Goal: Transaction & Acquisition: Purchase product/service

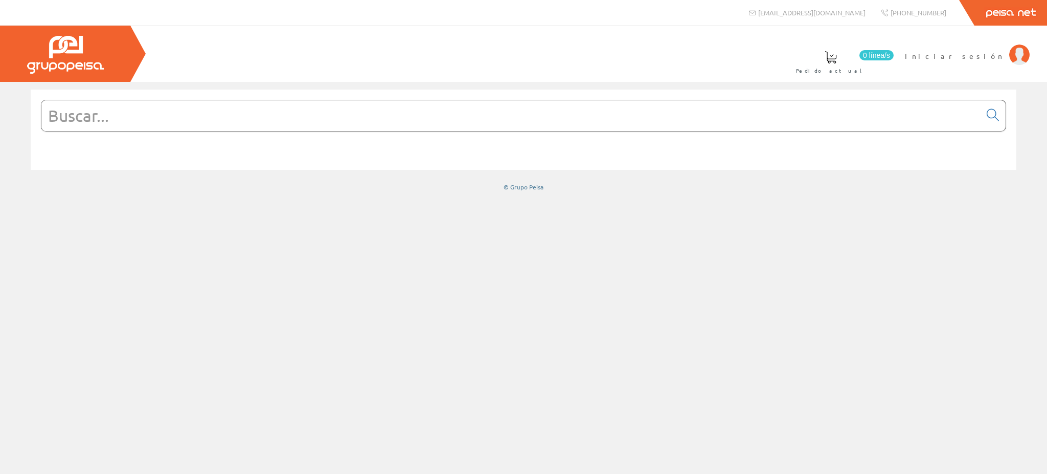
click at [991, 52] on span "Iniciar sesión" at bounding box center [954, 56] width 99 height 10
click at [7, 131] on div "© Grupo Peisa" at bounding box center [523, 141] width 1047 height 102
click at [444, 116] on input "text" at bounding box center [511, 115] width 940 height 31
type input "h07rnf3g2.5"
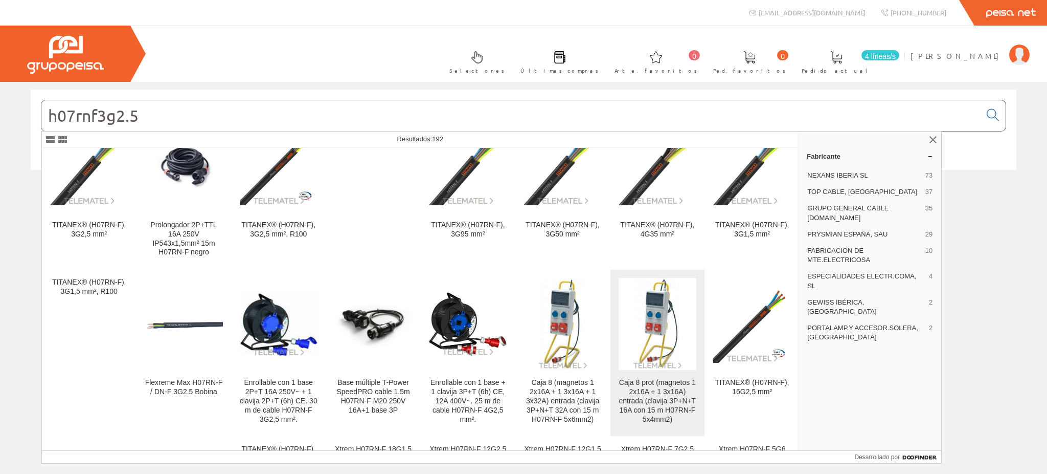
scroll to position [136, 0]
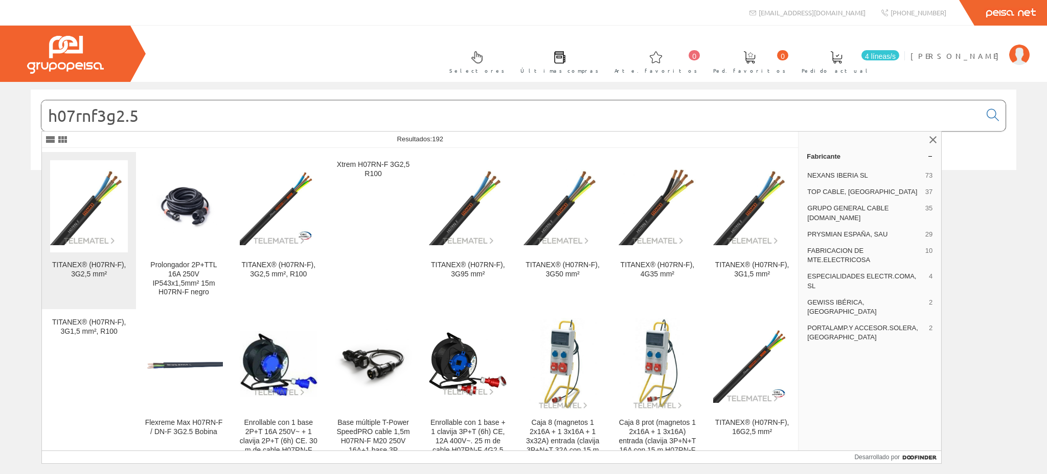
click at [79, 206] on img at bounding box center [89, 206] width 78 height 78
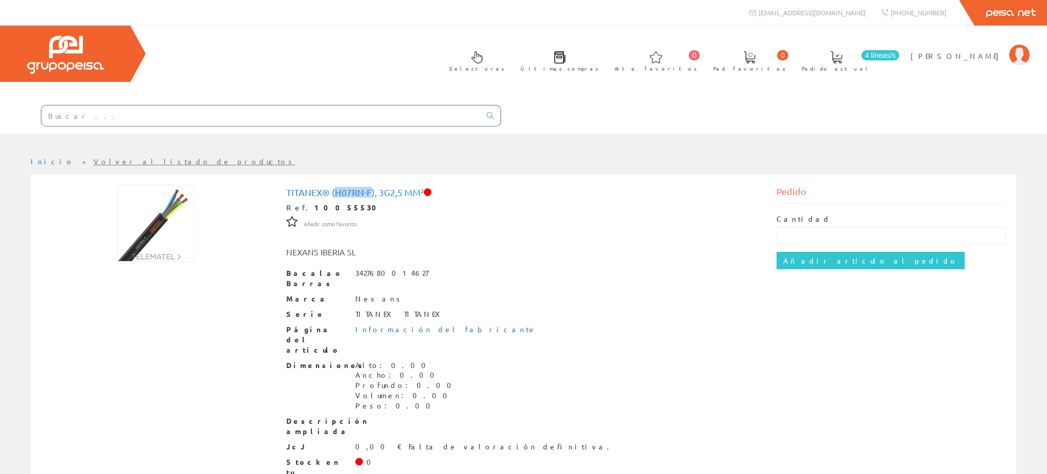
drag, startPoint x: 371, startPoint y: 138, endPoint x: 334, endPoint y: 140, distance: 37.4
click at [334, 187] on font "TITANEX® (H07RN-F), 3G2,5 mm²" at bounding box center [355, 192] width 138 height 11
click at [372, 187] on font "TITANEX® (H07RN-F), 3G2,5 mm²" at bounding box center [355, 192] width 138 height 11
click at [983, 55] on font "[PERSON_NAME]" at bounding box center [958, 55] width 94 height 9
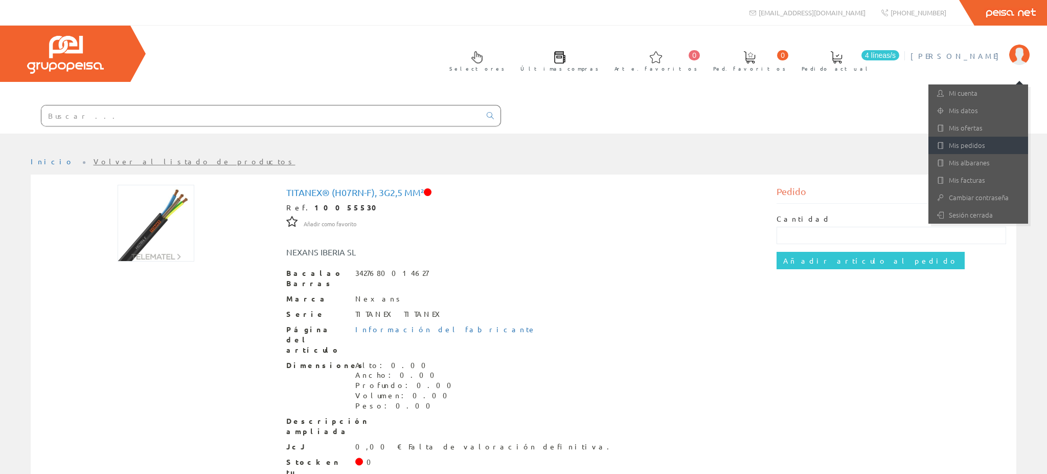
click at [971, 144] on font "Mis pedidos" at bounding box center [967, 145] width 36 height 10
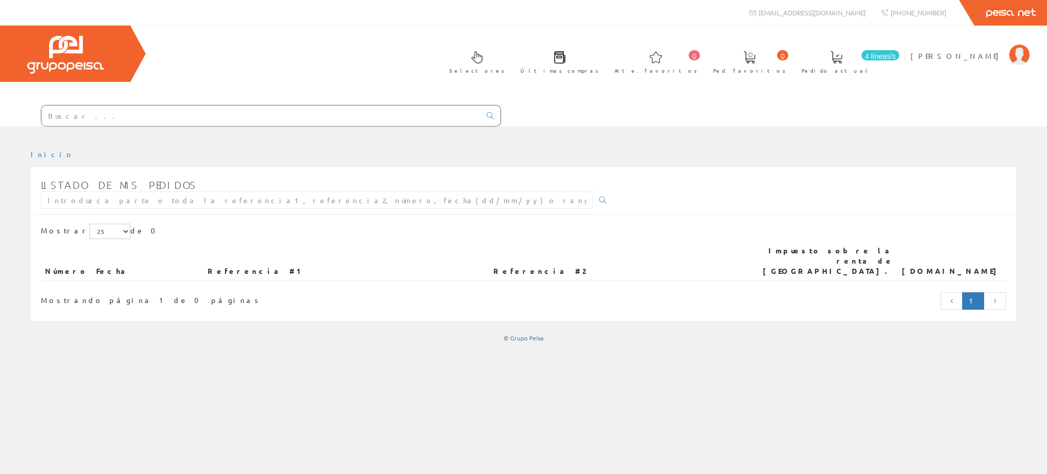
click at [604, 60] on link "Últimas compras" at bounding box center [557, 60] width 94 height 37
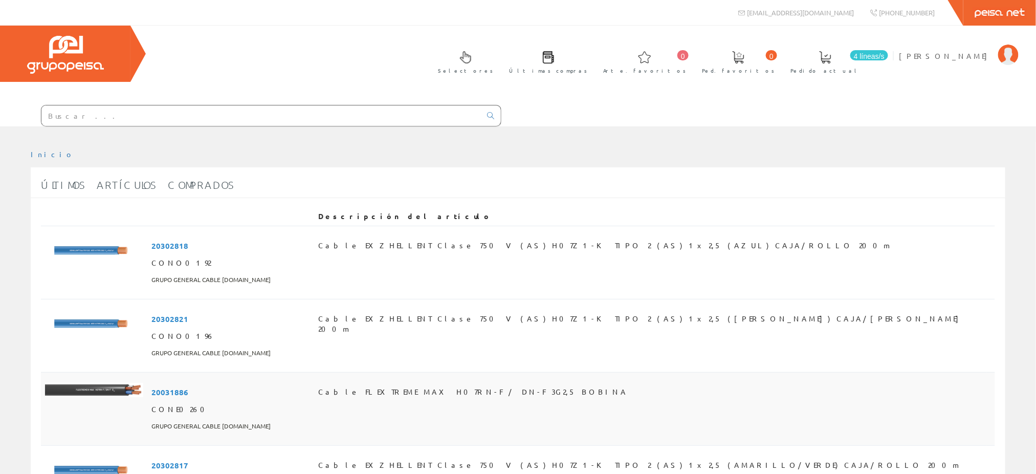
click at [159, 387] on font "20031886" at bounding box center [169, 392] width 37 height 10
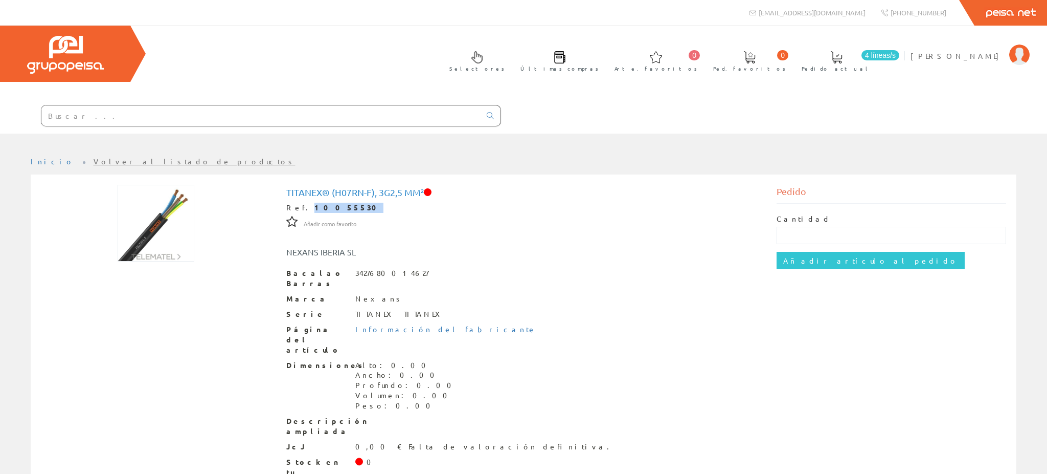
drag, startPoint x: 337, startPoint y: 159, endPoint x: 302, endPoint y: 155, distance: 34.9
click at [302, 203] on div "Ref. 10055530" at bounding box center [523, 208] width 475 height 10
click at [315, 203] on font "10055530" at bounding box center [349, 207] width 69 height 9
click at [344, 203] on div "Ref. 10055530" at bounding box center [523, 208] width 475 height 10
drag, startPoint x: 332, startPoint y: 155, endPoint x: 301, endPoint y: 156, distance: 31.7
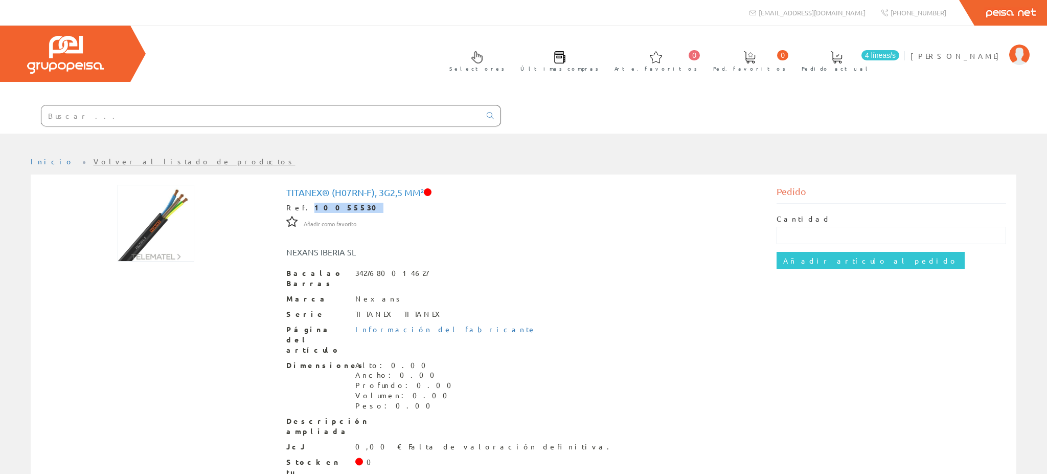
click at [301, 203] on div "Ref. 10055530" at bounding box center [523, 208] width 475 height 10
click at [334, 203] on div "Ref. 10055530" at bounding box center [523, 208] width 475 height 10
drag, startPoint x: 334, startPoint y: 155, endPoint x: 302, endPoint y: 157, distance: 32.8
click at [302, 203] on div "Ref. 10055530" at bounding box center [523, 208] width 475 height 10
click at [345, 203] on div "Ref. 10055530" at bounding box center [523, 208] width 475 height 10
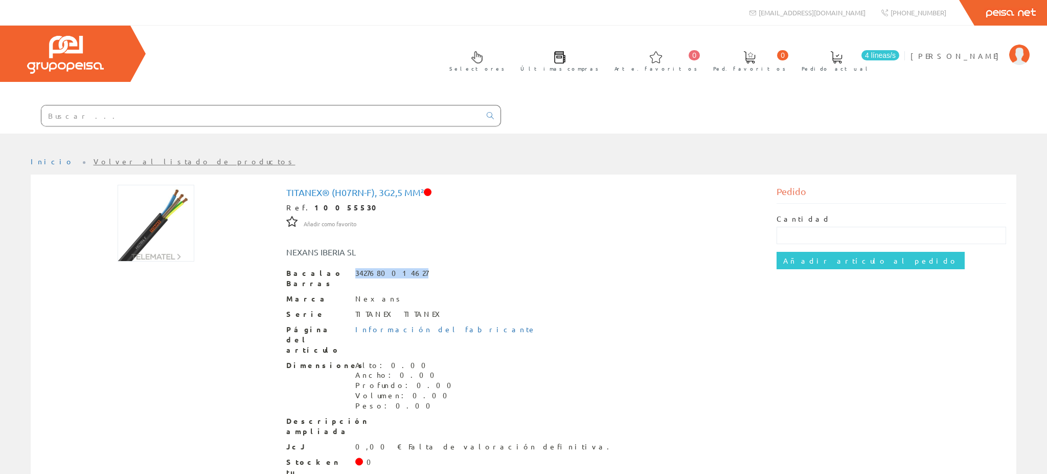
drag, startPoint x: 407, startPoint y: 218, endPoint x: 355, endPoint y: 222, distance: 51.8
click at [355, 268] on font "3427680014627" at bounding box center [391, 272] width 73 height 9
click at [414, 268] on div "Bacalao Barras 3427680014627" at bounding box center [523, 278] width 475 height 20
drag, startPoint x: 410, startPoint y: 218, endPoint x: 383, endPoint y: 220, distance: 26.7
click at [358, 268] on div "Bacalao Barras 3427680014627" at bounding box center [523, 278] width 475 height 20
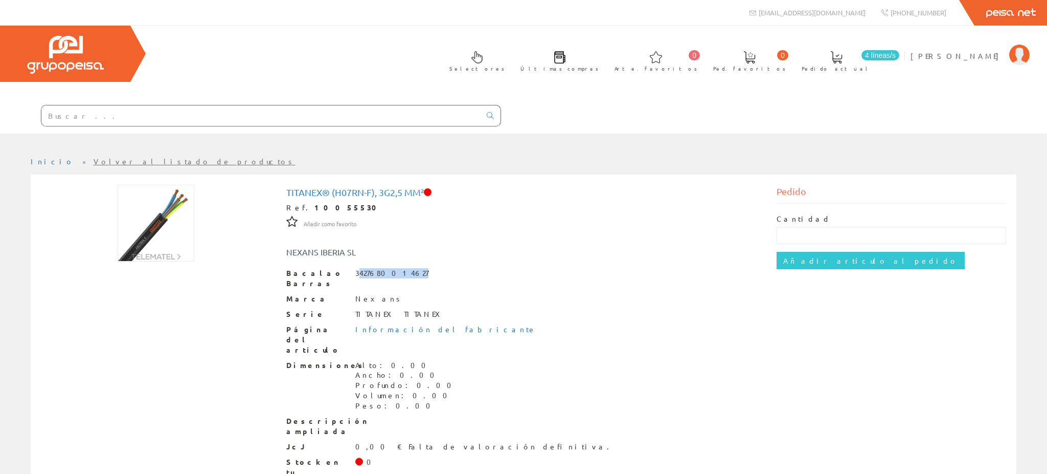
click at [424, 268] on div "Bacalao Barras 3427680014627" at bounding box center [523, 278] width 475 height 20
click at [410, 268] on div "Bacalao Barras 3427680014627" at bounding box center [523, 278] width 475 height 20
drag, startPoint x: 300, startPoint y: 155, endPoint x: 338, endPoint y: 156, distance: 37.9
click at [338, 203] on div "Ref. 10055530" at bounding box center [523, 208] width 475 height 10
click at [363, 203] on div "Ref. 10055530" at bounding box center [523, 208] width 475 height 10
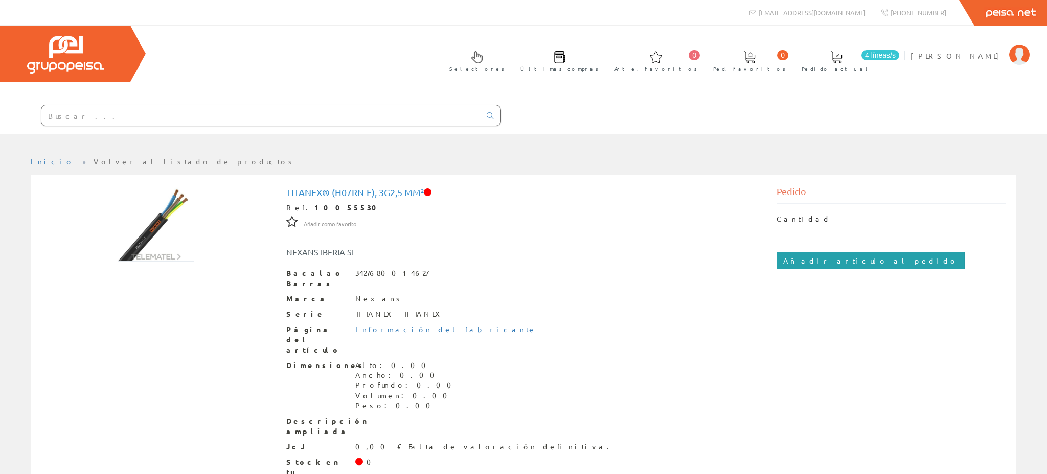
click at [816, 252] on input "Añadir artículo al pedido" at bounding box center [871, 260] width 188 height 17
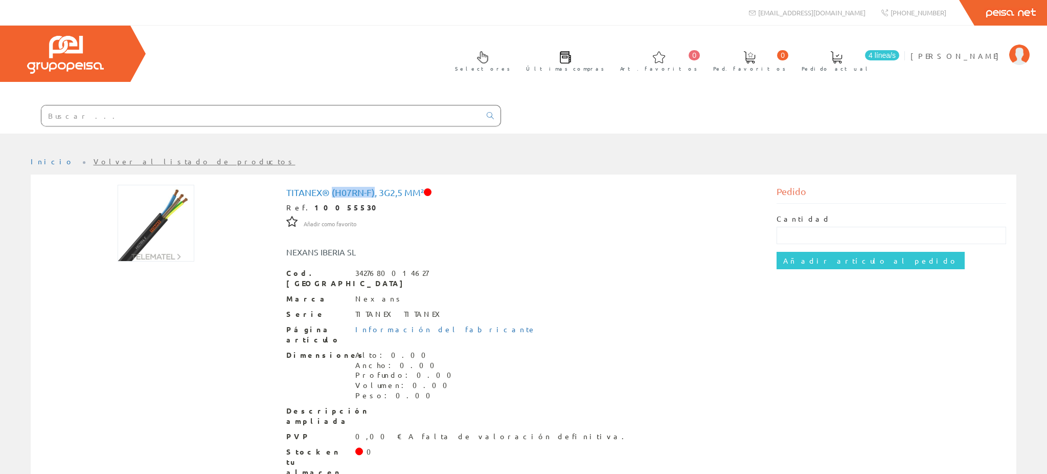
drag, startPoint x: 332, startPoint y: 142, endPoint x: 374, endPoint y: 140, distance: 41.5
click at [374, 187] on h1 "TITANEX® (H07RN-F), 3G2,5 mm²" at bounding box center [523, 192] width 475 height 10
copy h1 "(H07RN-F)"
click at [243, 105] on input "text" at bounding box center [260, 115] width 439 height 20
paste input "(H07RN-F)"
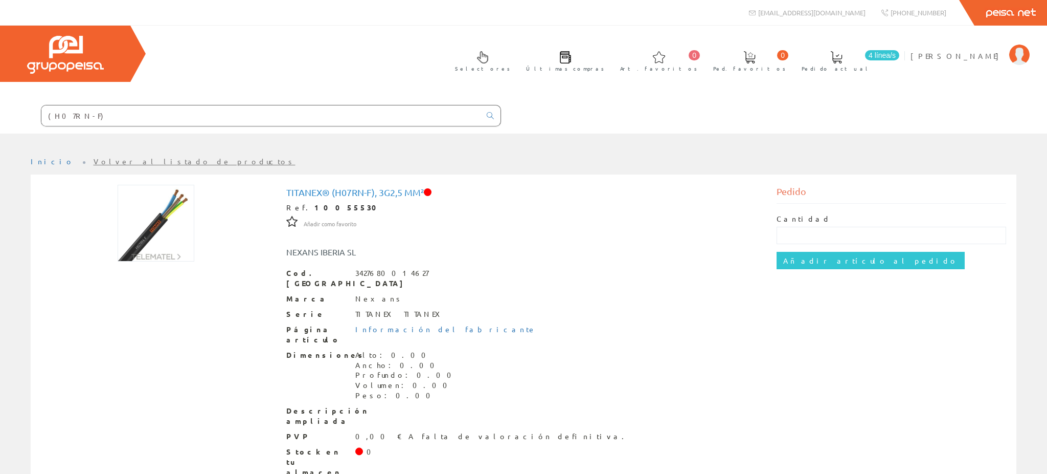
type input "(H07RN-F)"
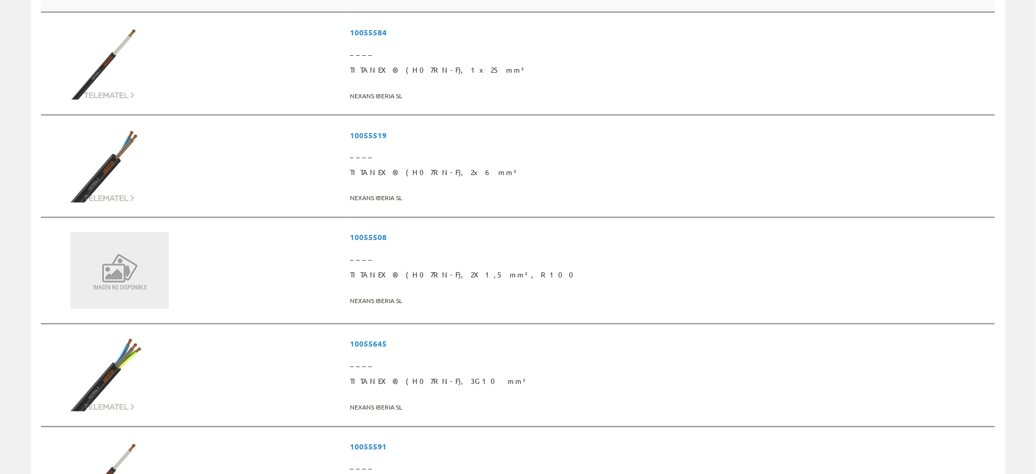
scroll to position [750, 0]
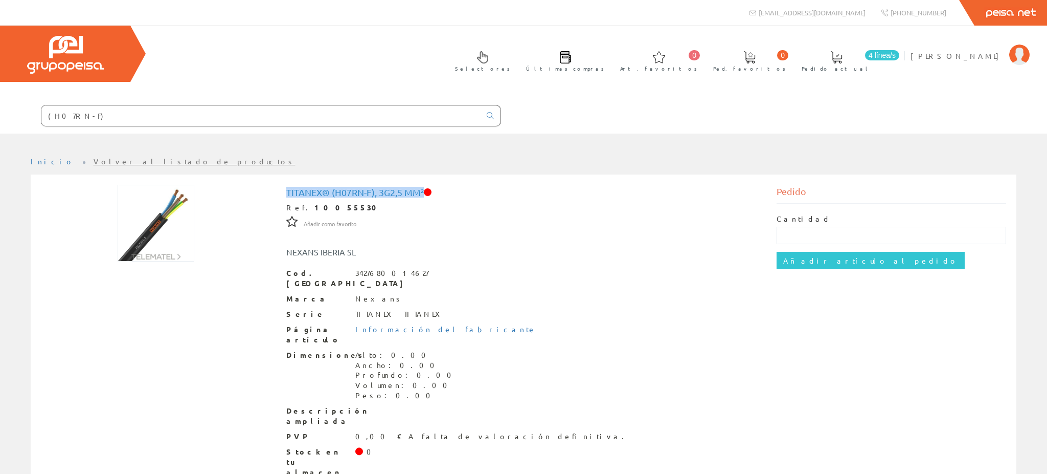
drag, startPoint x: 285, startPoint y: 137, endPoint x: 423, endPoint y: 140, distance: 138.1
click at [423, 187] on h1 "TITANEX® (H07RN-F), 3G2,5 mm²" at bounding box center [523, 192] width 475 height 10
drag, startPoint x: 287, startPoint y: 137, endPoint x: 421, endPoint y: 139, distance: 134.0
click at [421, 187] on h1 "TITANEX® (H07RN-F), 3G2,5 mm²" at bounding box center [523, 192] width 475 height 10
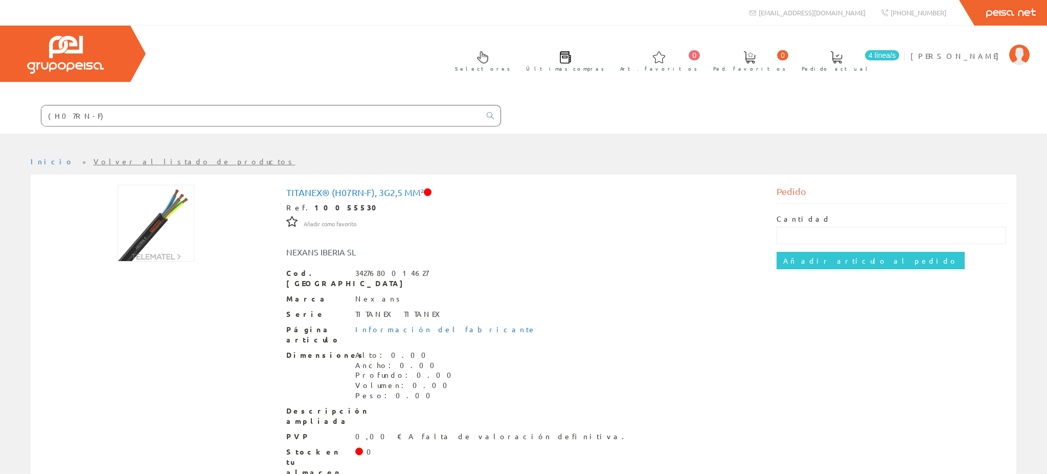
click at [477, 187] on h1 "TITANEX® (H07RN-F), 3G2,5 mm²" at bounding box center [523, 192] width 475 height 10
drag, startPoint x: 428, startPoint y: 141, endPoint x: 288, endPoint y: 145, distance: 139.2
click at [288, 187] on h1 "TITANEX® (H07RN-F), 3G2,5 mm²" at bounding box center [523, 192] width 475 height 10
click at [329, 187] on h1 "TITANEX® (H07RN-F), 3G2,5 mm²" at bounding box center [523, 192] width 475 height 10
drag, startPoint x: 284, startPoint y: 137, endPoint x: 428, endPoint y: 139, distance: 144.2
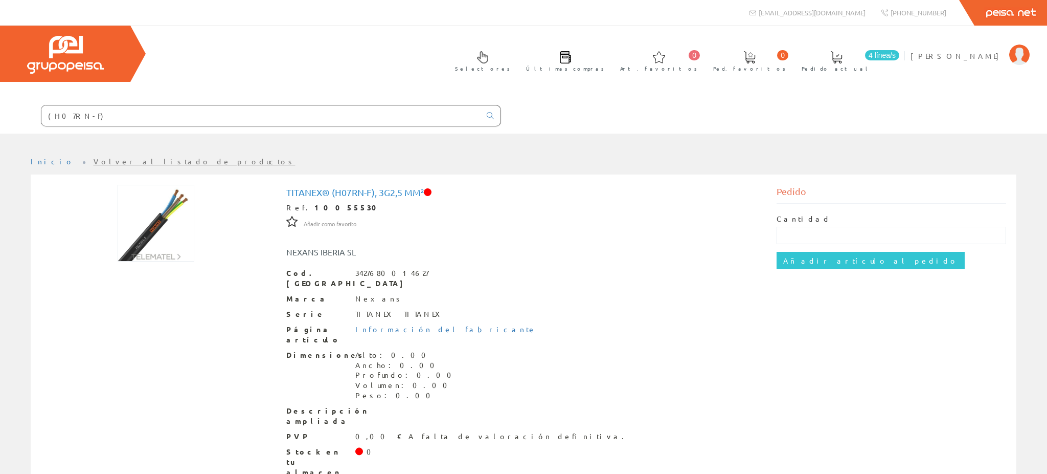
click at [428, 185] on div "TITANEX® (H07RN-F), 3G2,5 mm² Ref. 10055530 Añadir como favorito Añadir como fa…" at bounding box center [524, 351] width 490 height 333
click at [429, 187] on h1 "TITANEX® (H07RN-F), 3G2,5 mm²" at bounding box center [523, 192] width 475 height 10
drag, startPoint x: 426, startPoint y: 138, endPoint x: 285, endPoint y: 144, distance: 140.8
click at [285, 185] on div "TITANEX® (H07RN-F), 3G2,5 mm² Ref. 10055530 Añadir como favorito Añadir como fa…" at bounding box center [524, 351] width 490 height 333
click at [438, 187] on div "TITANEX® (H07RN-F), 3G2,5 mm² Ref. 10055530 Añadir como favorito Añadir como fa…" at bounding box center [523, 350] width 475 height 326
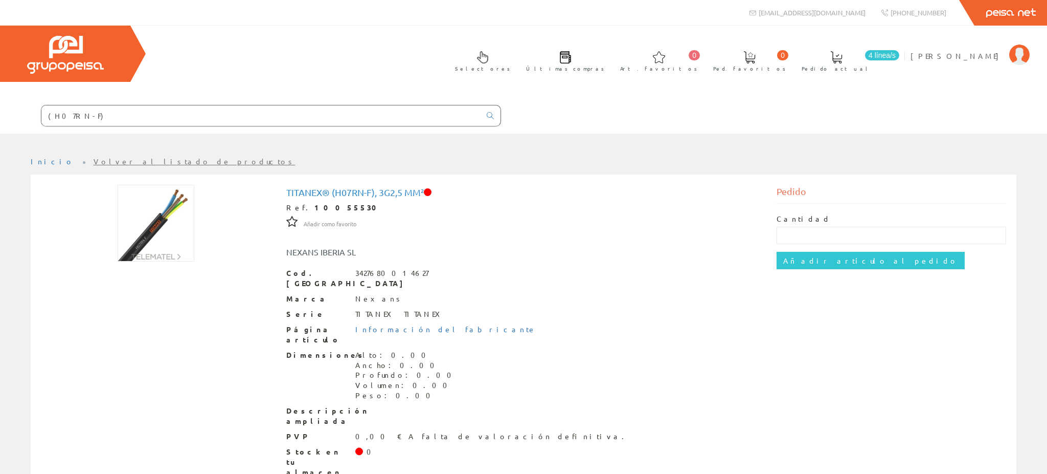
click at [432, 188] on span at bounding box center [428, 192] width 8 height 8
